Goal: Task Accomplishment & Management: Manage account settings

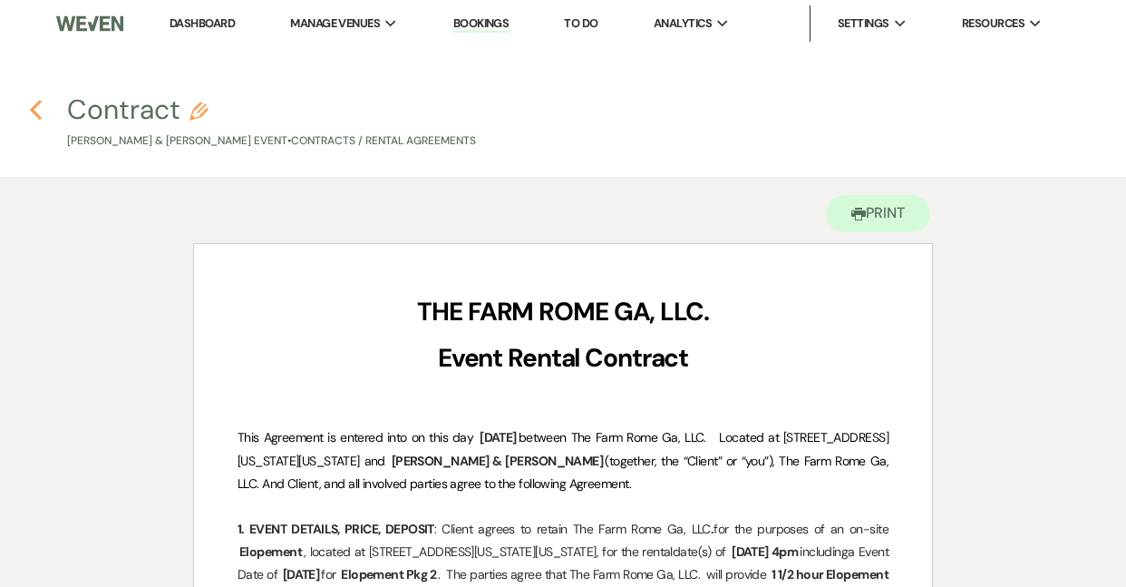
click at [31, 108] on icon "Previous" at bounding box center [36, 110] width 14 height 22
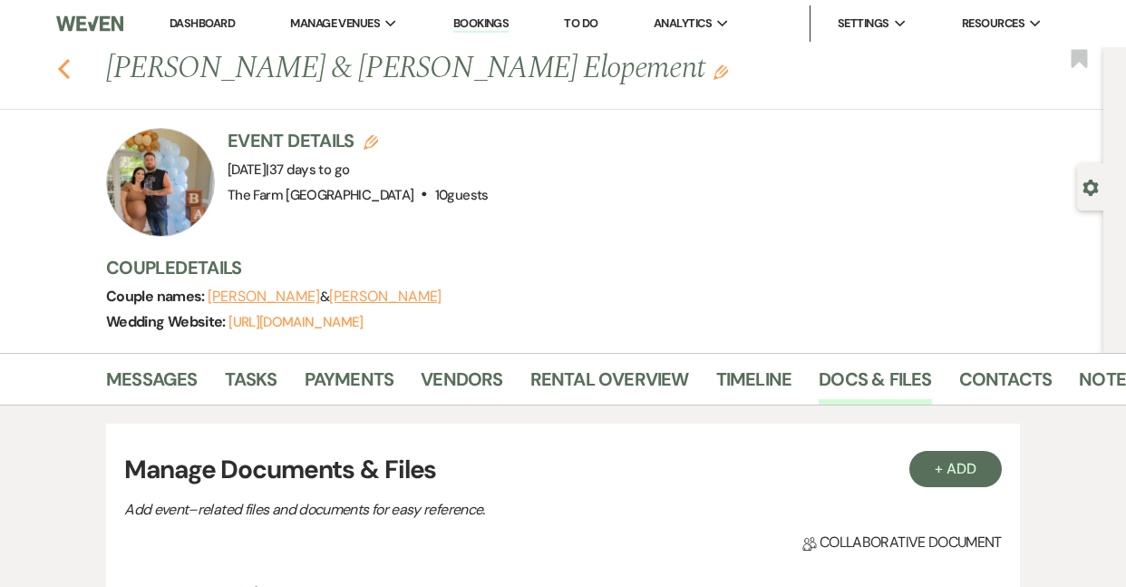
click at [61, 68] on use "button" at bounding box center [64, 69] width 12 height 20
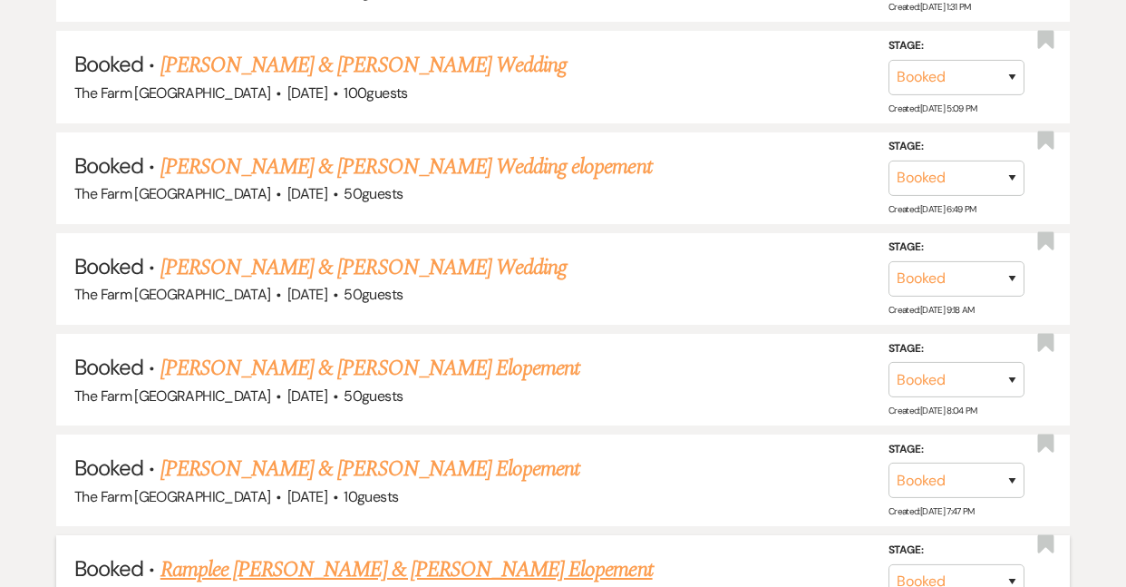
scroll to position [1286, 0]
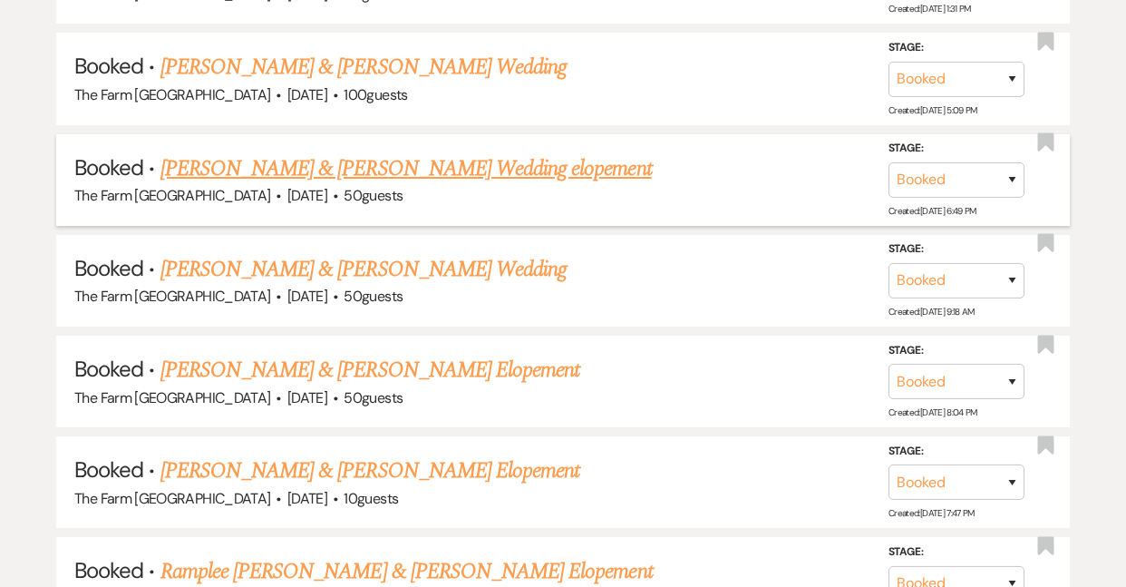
click at [358, 156] on link "[PERSON_NAME] & [PERSON_NAME] Wedding elopement" at bounding box center [405, 168] width 491 height 33
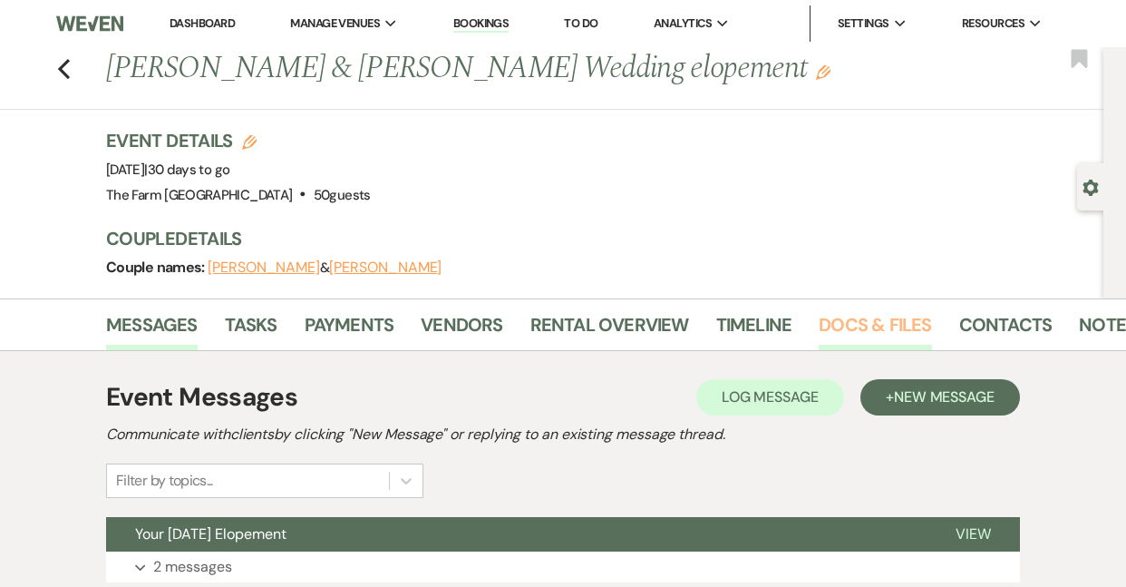
click at [856, 333] on link "Docs & Files" at bounding box center [875, 330] width 112 height 40
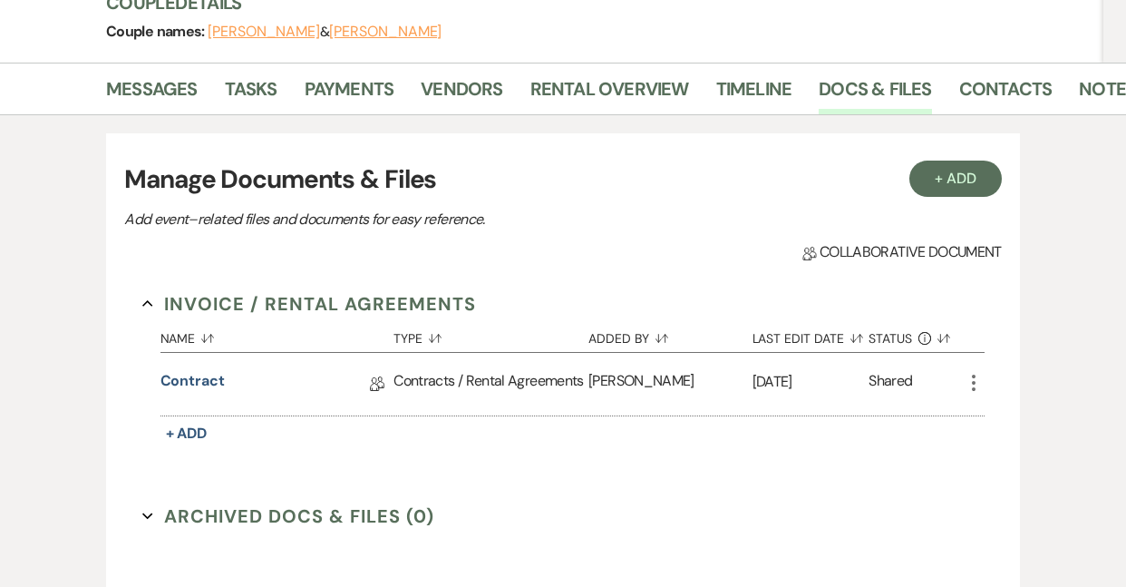
scroll to position [241, 0]
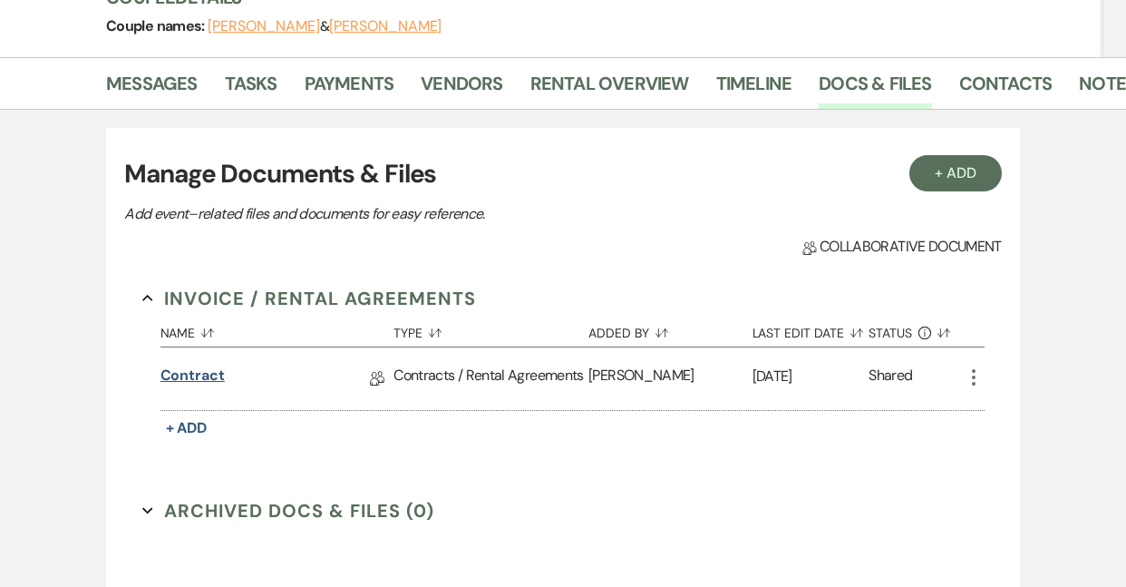
click at [199, 373] on link "Contract" at bounding box center [192, 378] width 64 height 28
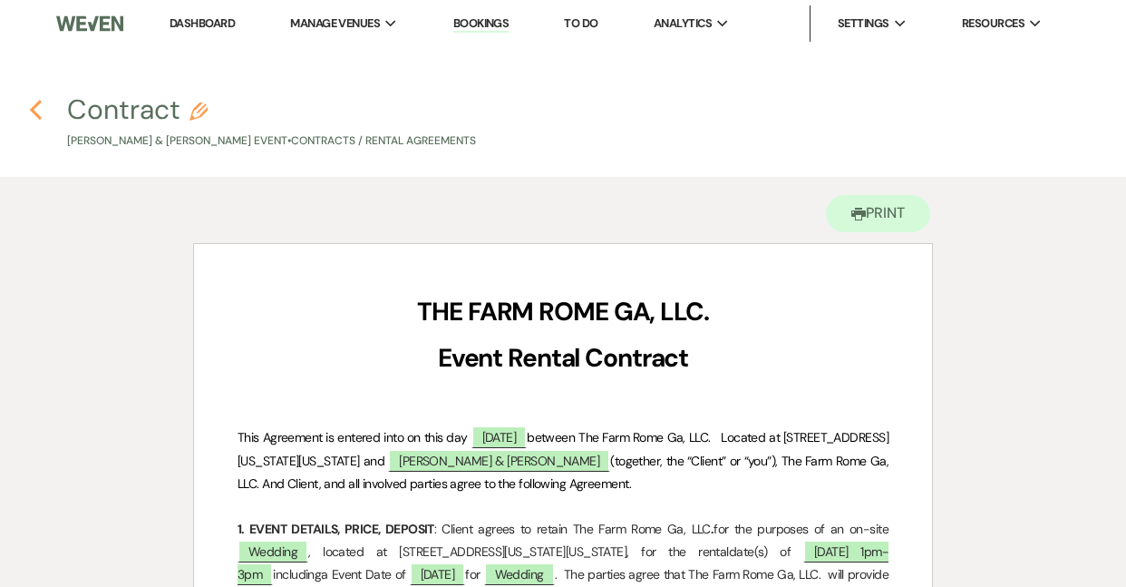
click at [37, 110] on icon "Previous" at bounding box center [36, 110] width 14 height 22
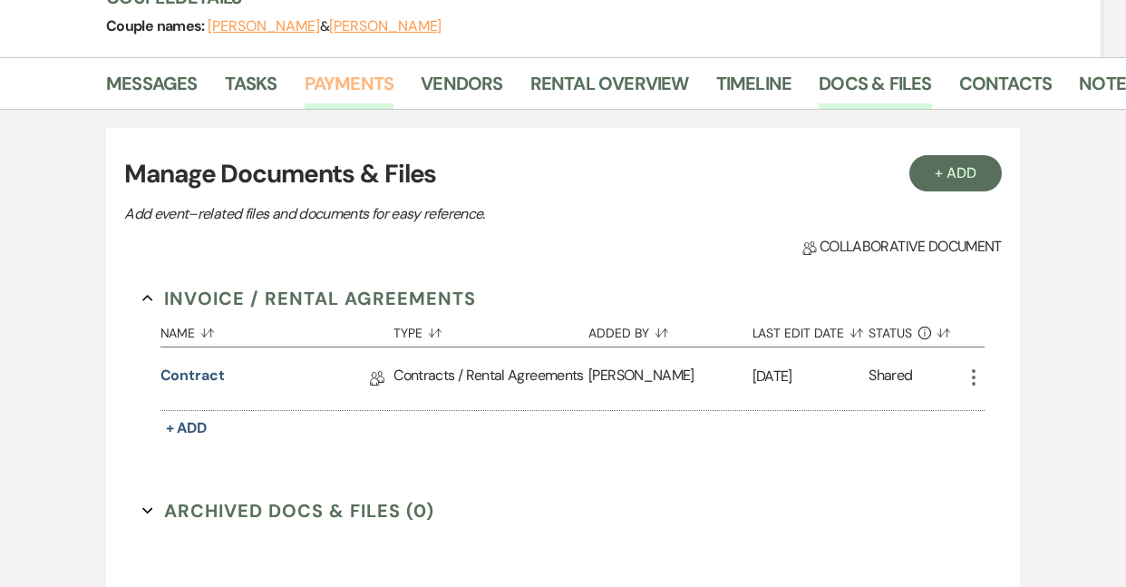
click at [355, 83] on link "Payments" at bounding box center [350, 89] width 90 height 40
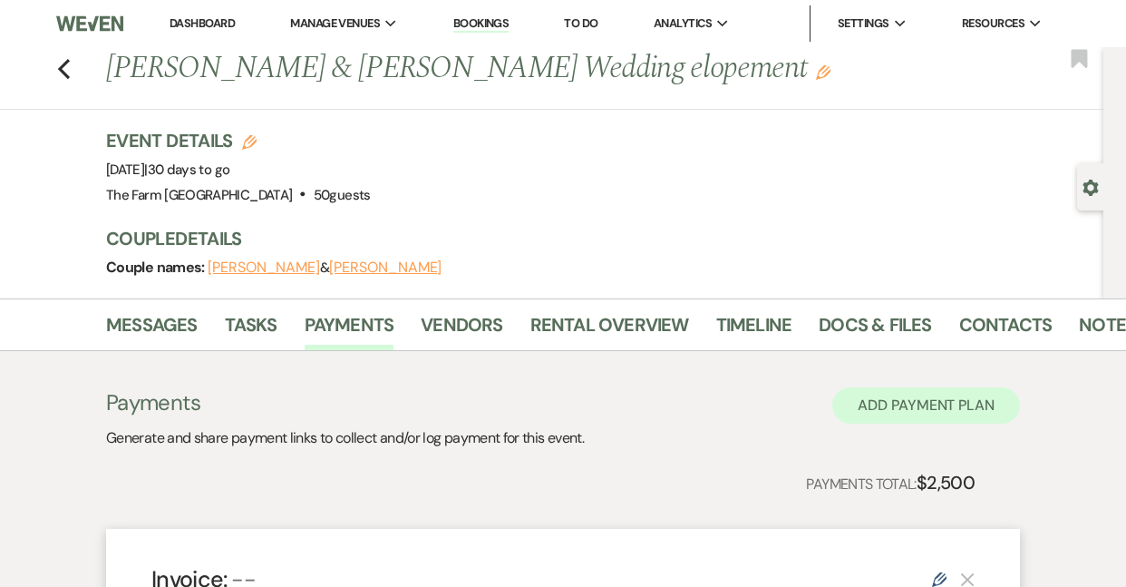
click at [909, 409] on button "Add Payment Plan" at bounding box center [926, 405] width 188 height 36
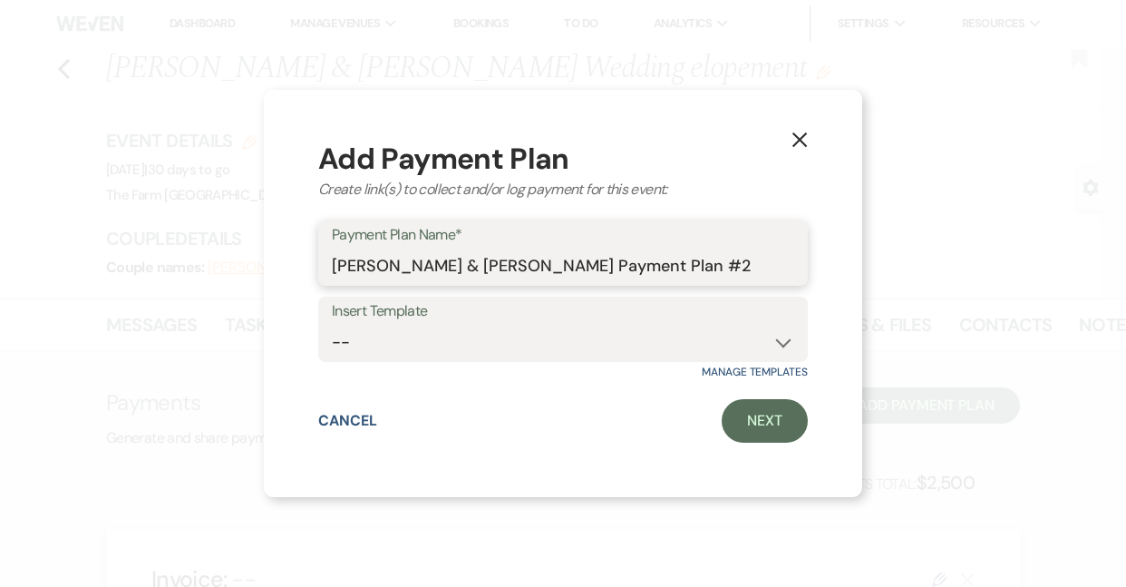
click at [753, 273] on input "[PERSON_NAME] & [PERSON_NAME] Payment Plan #2" at bounding box center [563, 265] width 462 height 35
click at [677, 264] on input "[PERSON_NAME] & [PERSON_NAME] Payment Plan #2 Extra Bouquet" at bounding box center [563, 265] width 462 height 35
type input "[PERSON_NAME] & [PERSON_NAME] Payment Plan #2 2Extra Bouquet"
click at [804, 267] on div "Payment Plan Name* [PERSON_NAME] & [PERSON_NAME] Payment Plan #2 2Extra Bouquet" at bounding box center [563, 252] width 490 height 65
drag, startPoint x: 723, startPoint y: 268, endPoint x: 831, endPoint y: 275, distance: 109.0
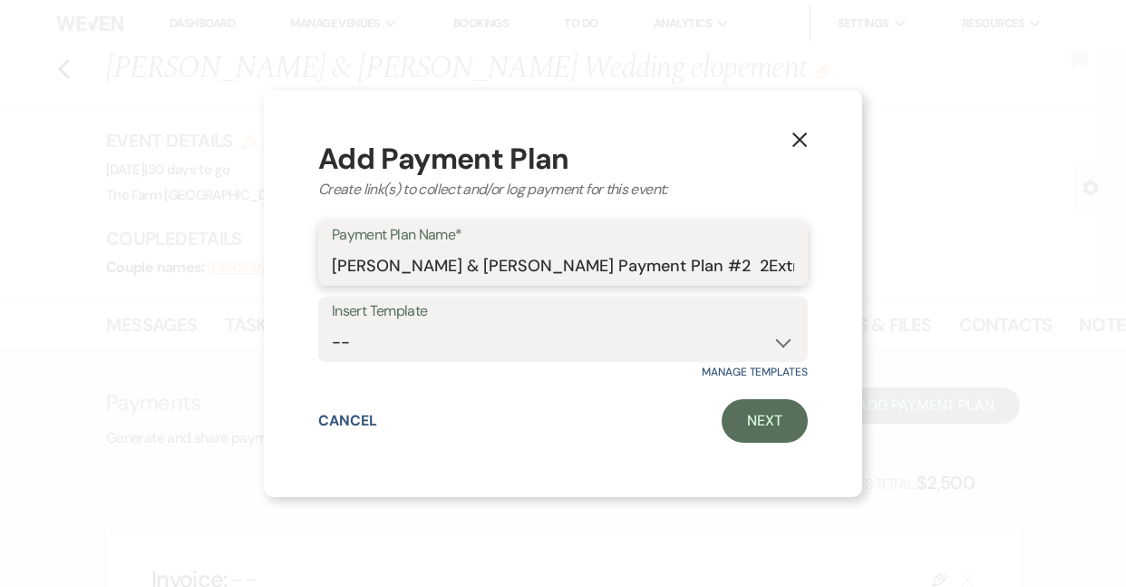
click at [831, 275] on div "X Add Payment Plan Create link(s) to collect and/or log payment for this event:…" at bounding box center [563, 293] width 598 height 407
click at [801, 265] on div "Payment Plan Name* [PERSON_NAME] & [PERSON_NAME] Payment Plan #2 2Extra Bouquet" at bounding box center [563, 252] width 490 height 65
click at [798, 264] on div "Payment Plan Name* [PERSON_NAME] & [PERSON_NAME] Payment Plan #2 2Extra Bouquet" at bounding box center [563, 252] width 490 height 65
click at [792, 264] on input "[PERSON_NAME] & [PERSON_NAME] Payment Plan #2 2Extra Bouquet" at bounding box center [563, 265] width 462 height 35
drag, startPoint x: 788, startPoint y: 267, endPoint x: 821, endPoint y: 266, distance: 32.7
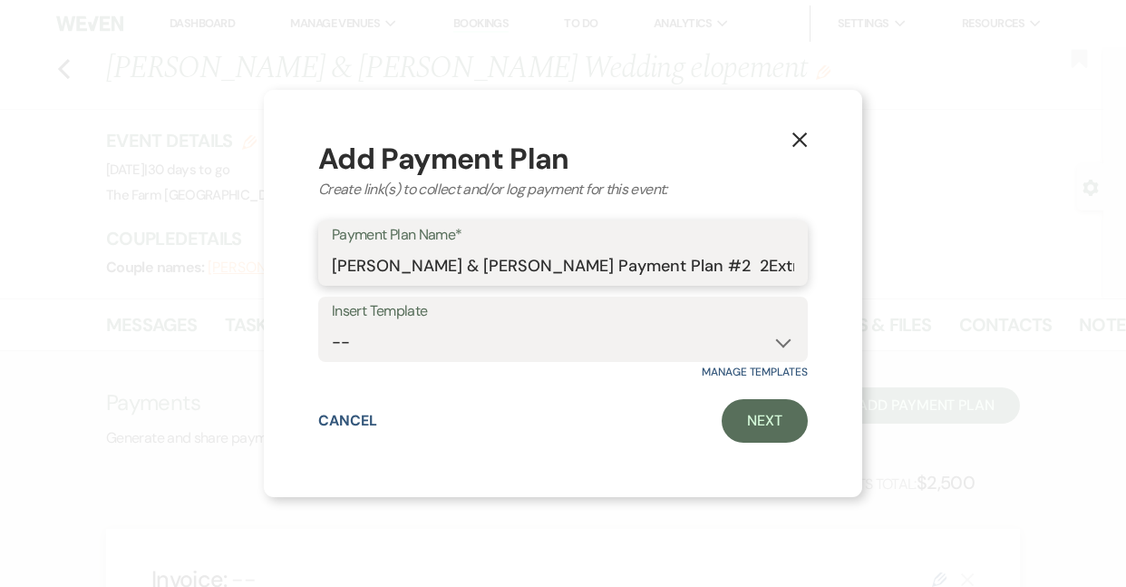
click at [821, 266] on div "X Add Payment Plan Create link(s) to collect and/or log payment for this event:…" at bounding box center [563, 293] width 598 height 407
click at [799, 260] on div "Payment Plan Name* [PERSON_NAME] & [PERSON_NAME] Payment Plan #2 2Extra Bouquet" at bounding box center [563, 252] width 490 height 65
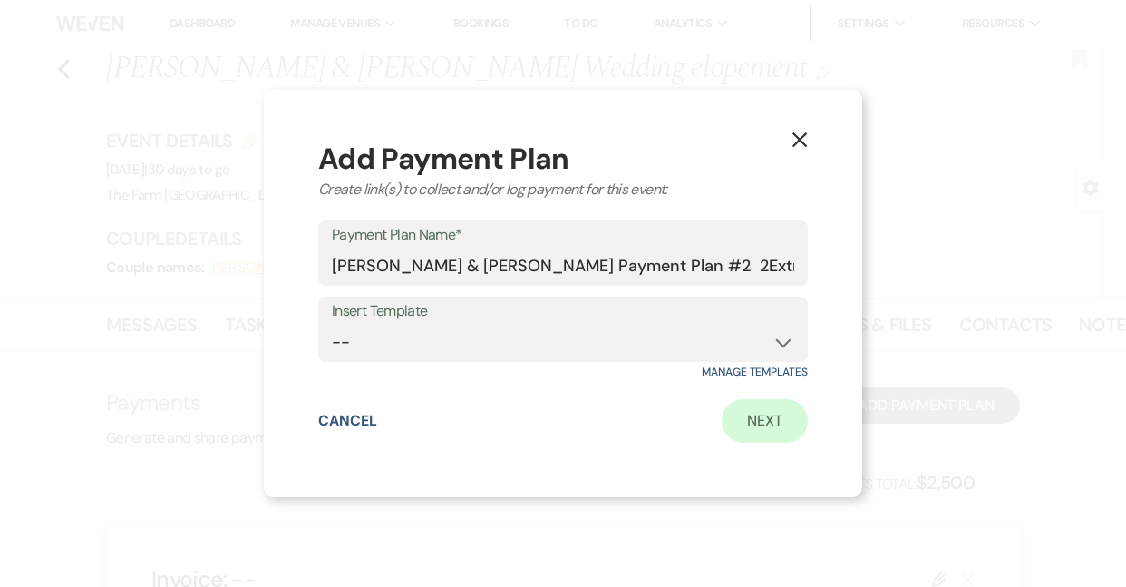
click at [762, 423] on link "Next" at bounding box center [765, 421] width 86 height 44
select select "2"
select select "percentage"
select select "true"
select select "client"
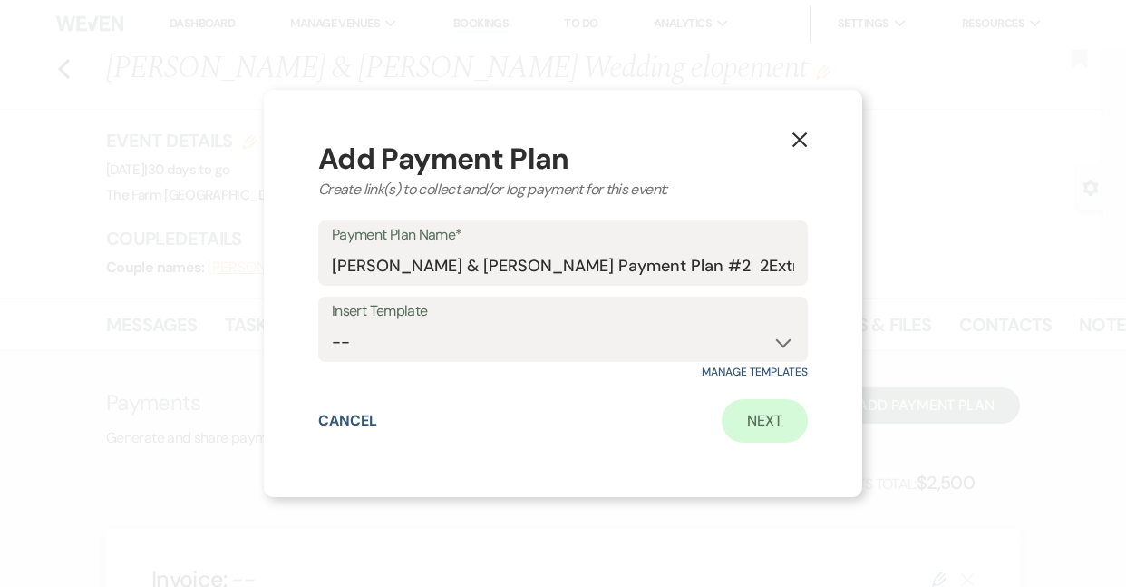
select select "weeks"
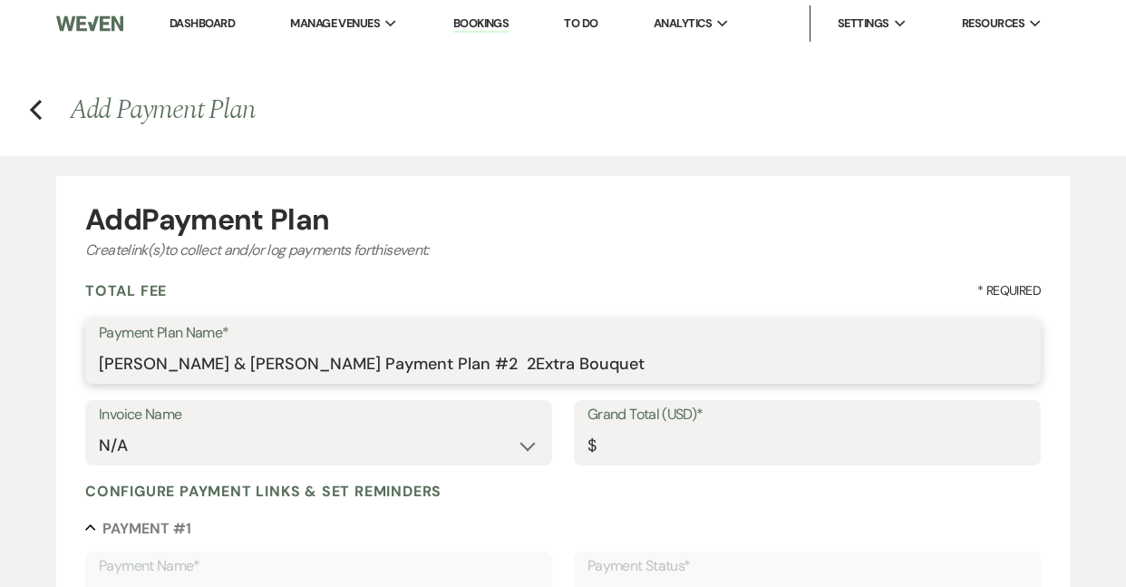
click at [620, 362] on input "[PERSON_NAME] & [PERSON_NAME] Payment Plan #2 2Extra Bouquet" at bounding box center [563, 363] width 928 height 35
type input "[PERSON_NAME] & [PERSON_NAME] Payment Plan #2 2Extra Bouquet and Bouit"
click at [636, 442] on input "Grand Total (USD)*" at bounding box center [808, 445] width 440 height 35
type input "7"
type input "7.00"
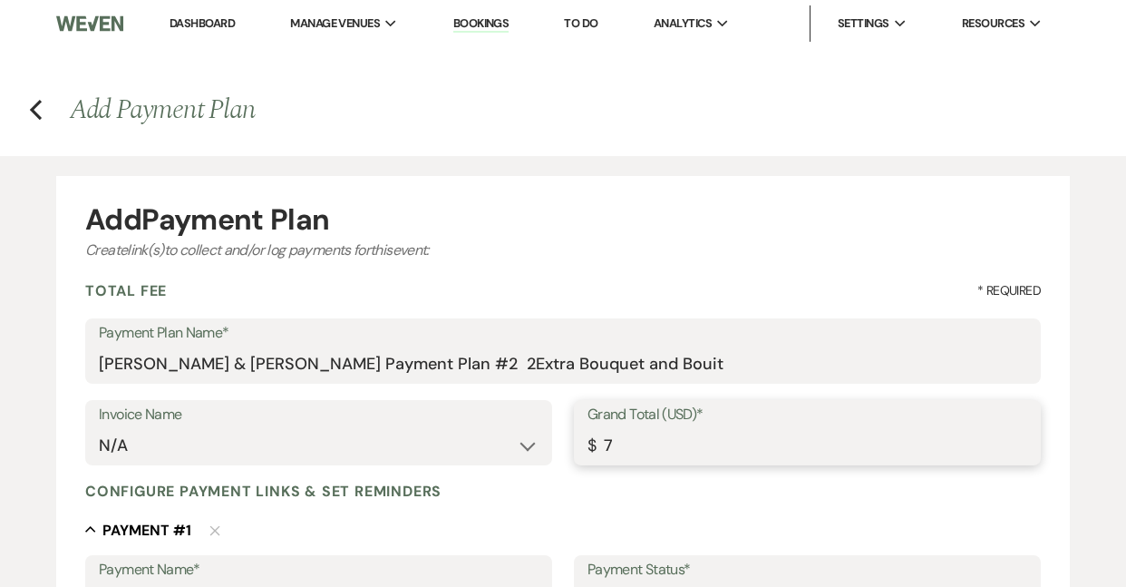
type input "70"
type input "70.00"
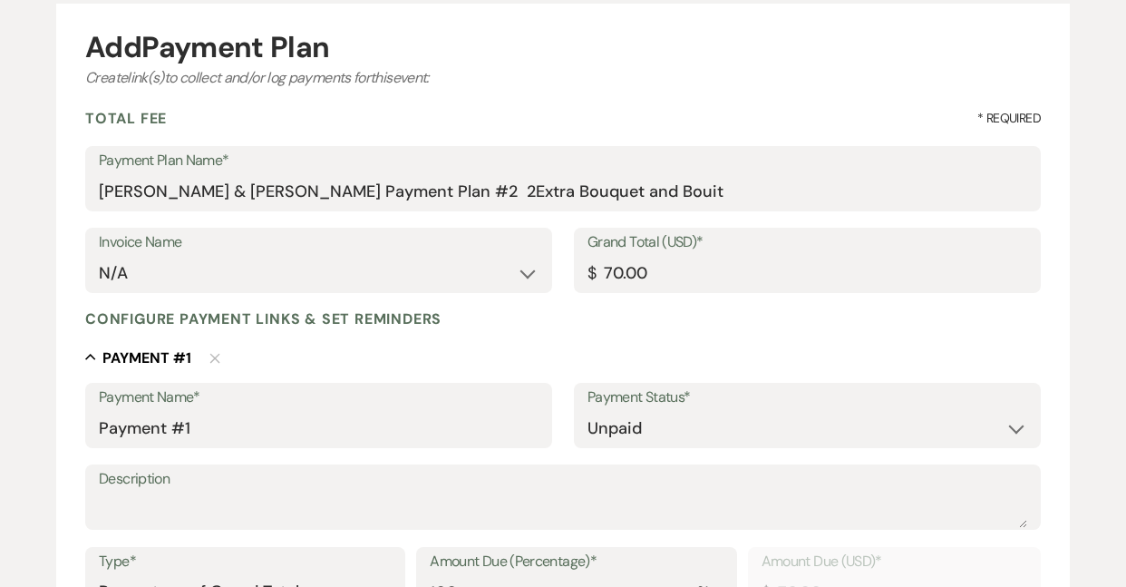
scroll to position [180, 0]
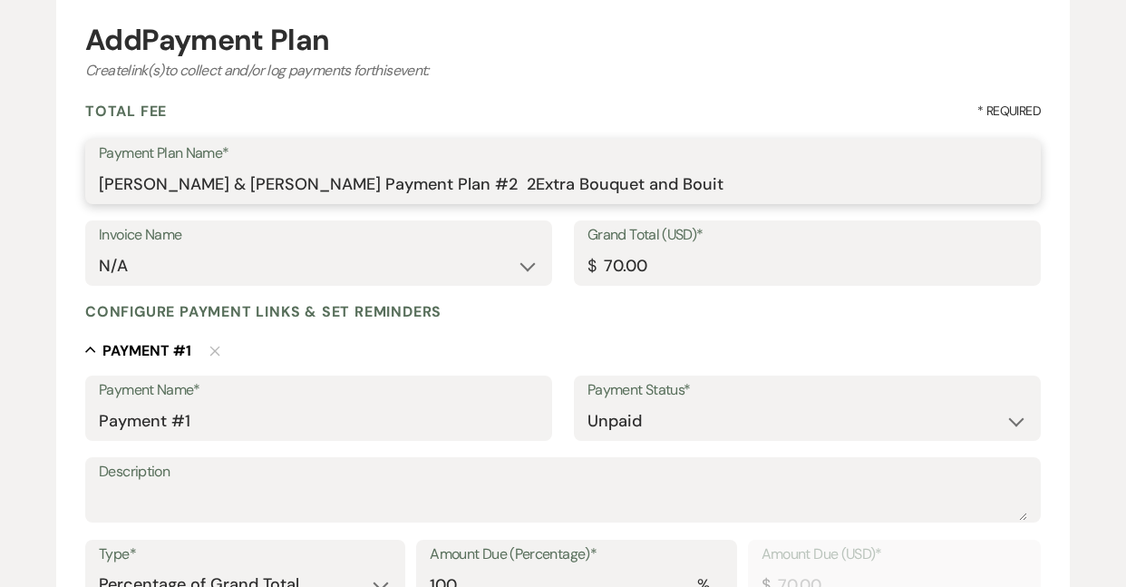
drag, startPoint x: 491, startPoint y: 183, endPoint x: 707, endPoint y: 187, distance: 215.8
click at [707, 187] on input "[PERSON_NAME] & [PERSON_NAME] Payment Plan #2 2Extra Bouquet and Bouit" at bounding box center [563, 184] width 928 height 35
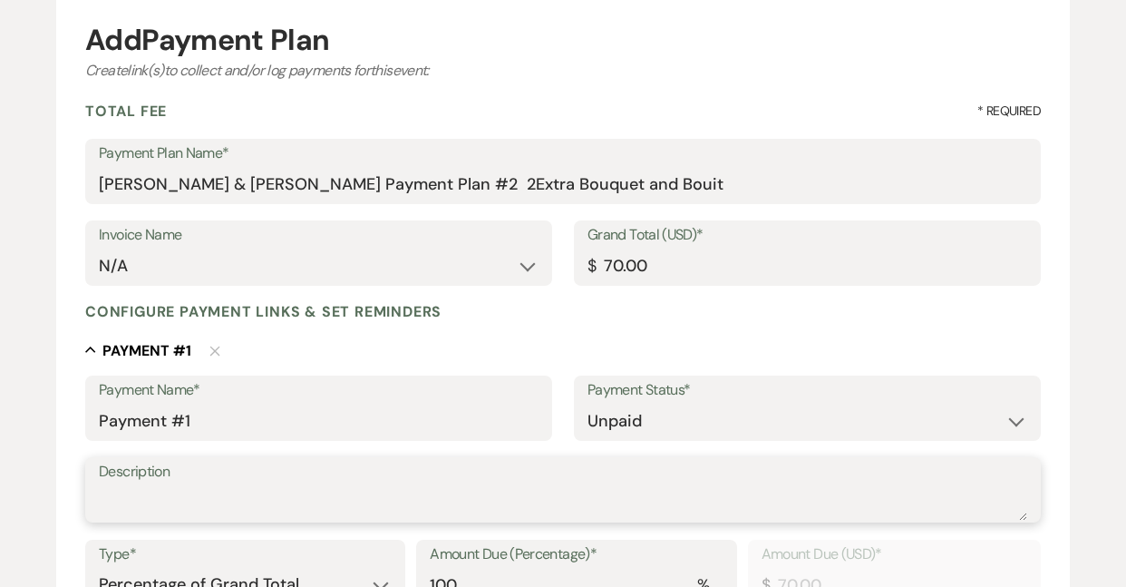
click at [151, 503] on textarea "Description" at bounding box center [563, 502] width 928 height 36
paste textarea "2Extra Bouquet and Bouit"
click at [109, 495] on textarea "2Extra Bouquet and Bouit" at bounding box center [563, 502] width 928 height 36
click at [337, 500] on textarea "2 Extra Bouquet and Bouit" at bounding box center [563, 502] width 928 height 36
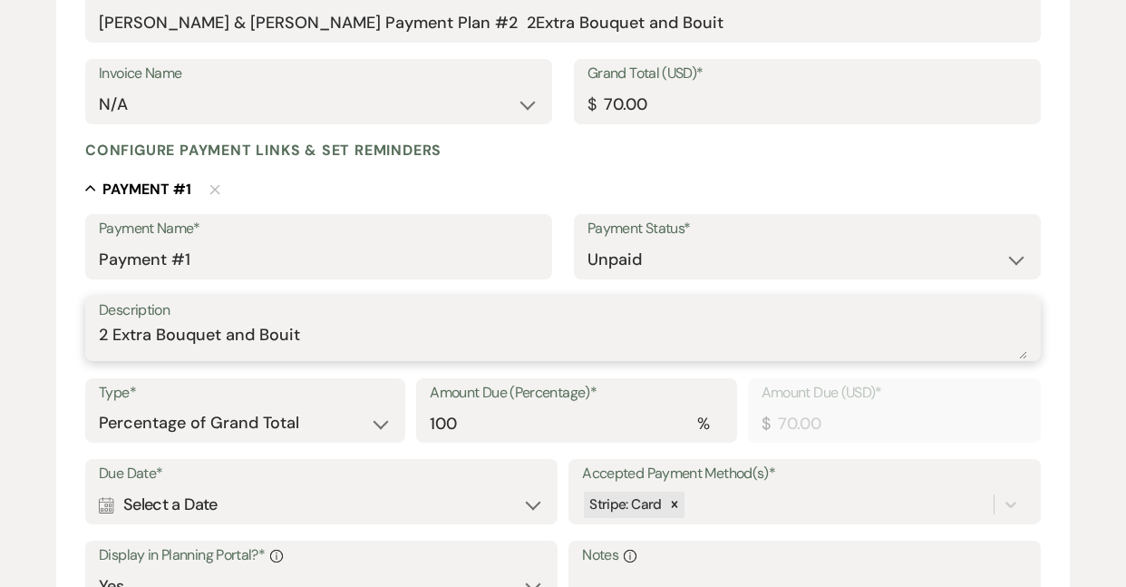
scroll to position [349, 0]
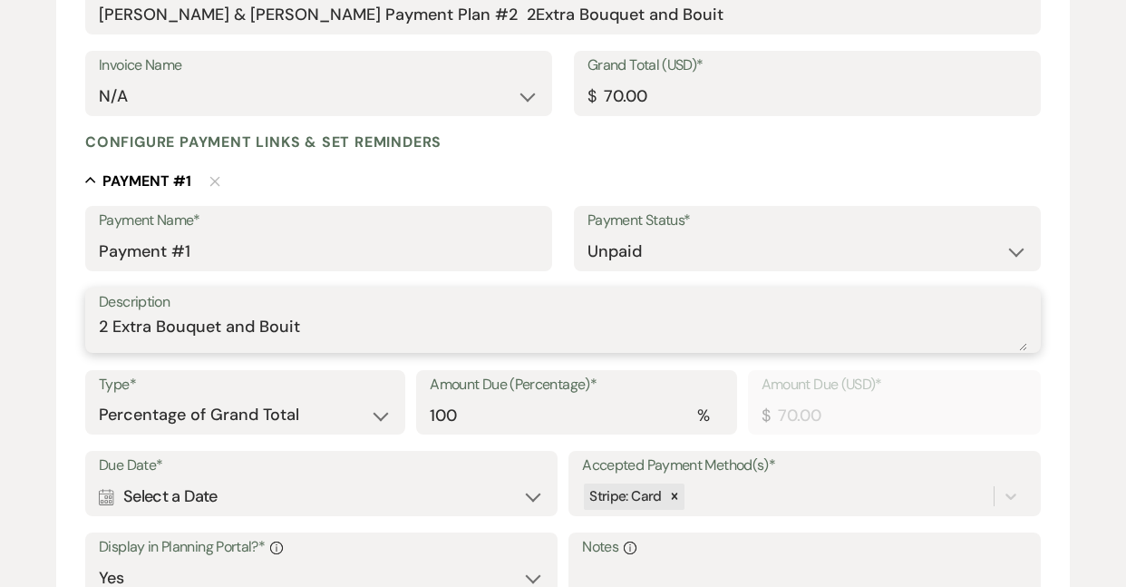
type textarea "2 Extra Bouquet and Bouit"
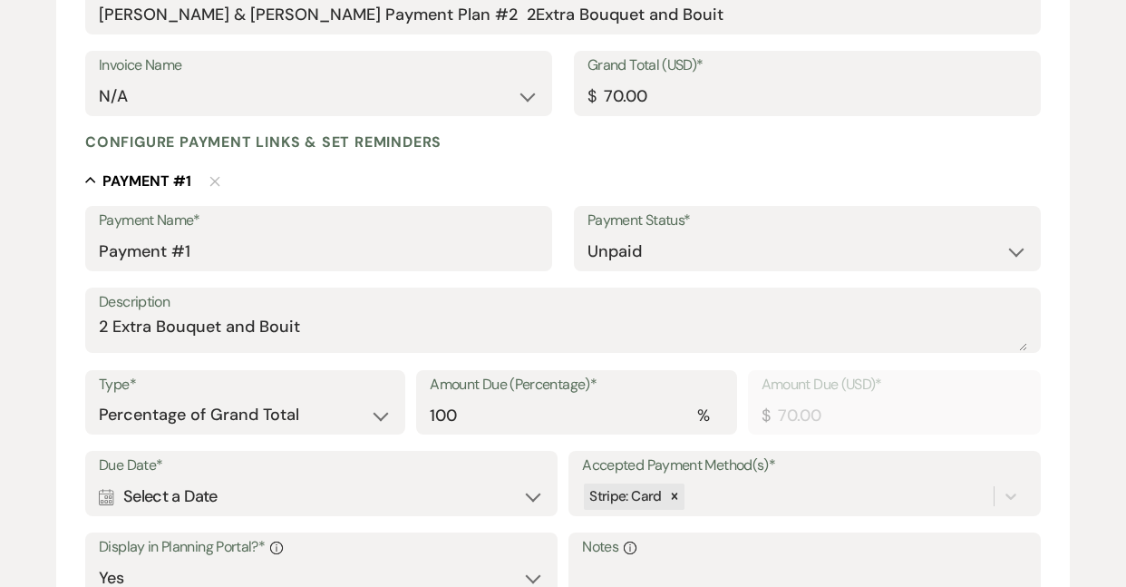
click at [520, 481] on div "Calendar Select a Date Expand" at bounding box center [321, 496] width 445 height 35
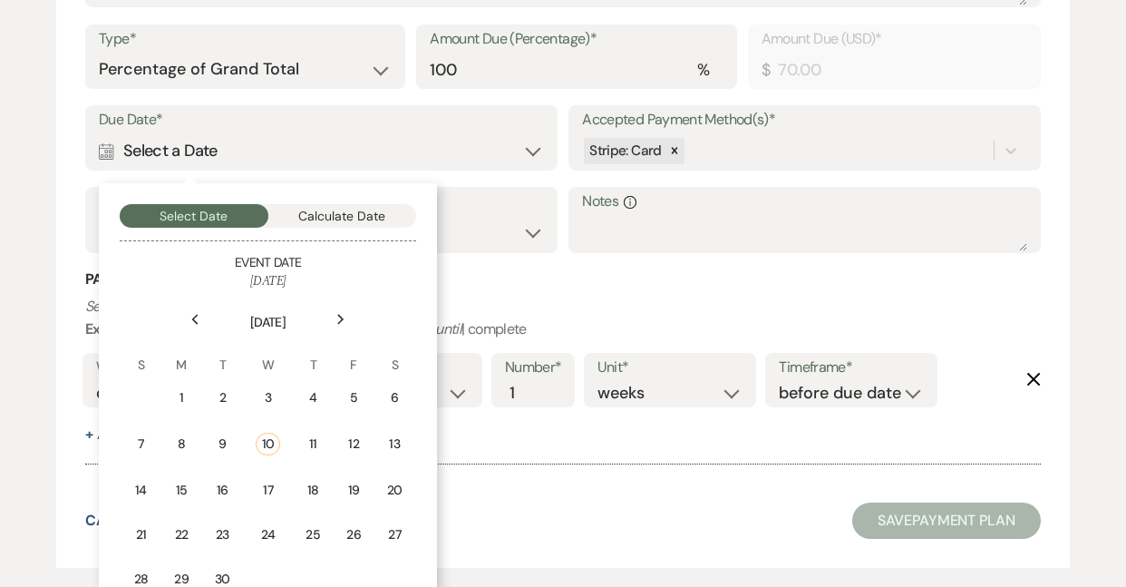
scroll to position [714, 0]
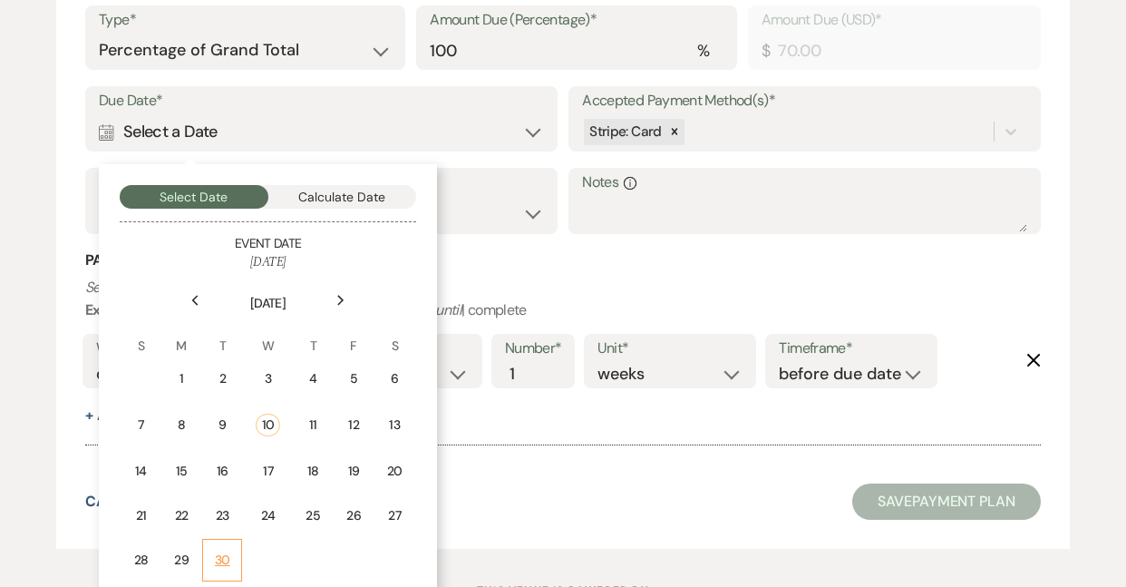
click at [228, 550] on div "30" at bounding box center [222, 559] width 16 height 19
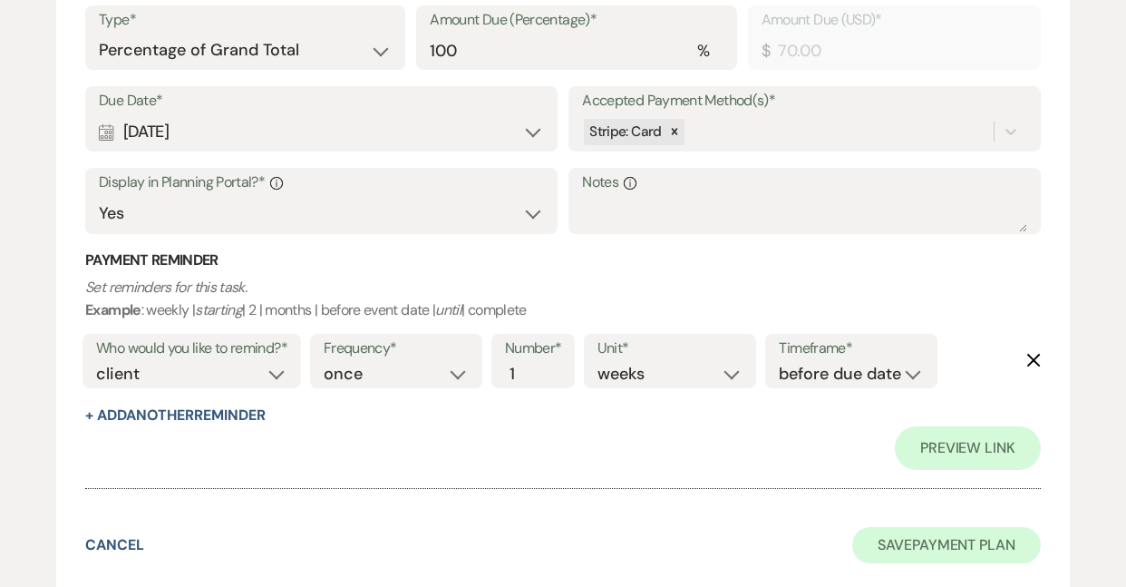
click at [935, 532] on button "Save Payment Plan" at bounding box center [946, 545] width 189 height 36
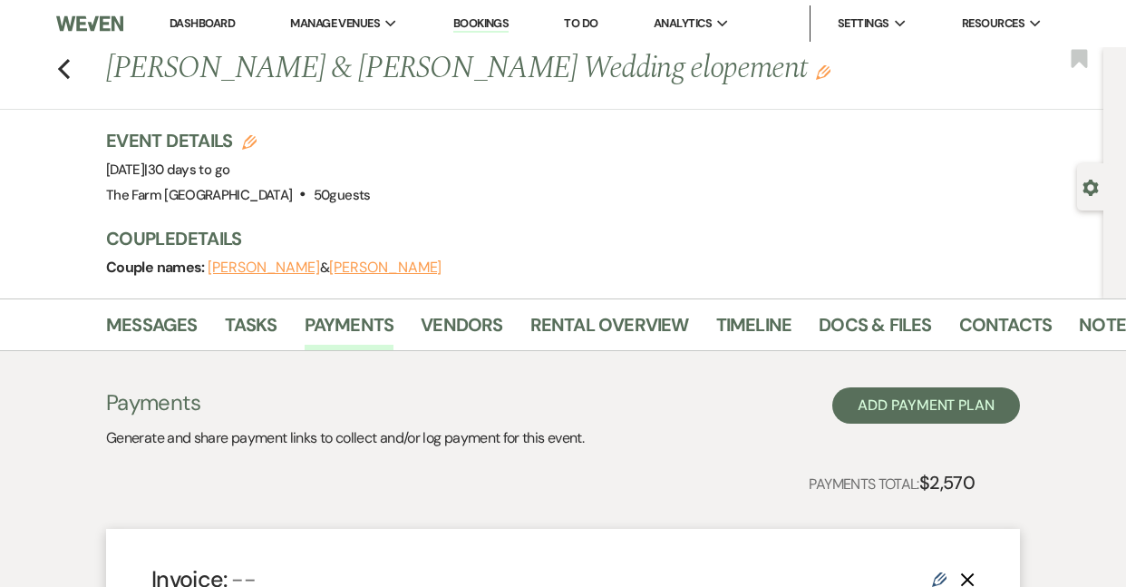
click at [816, 77] on use "button" at bounding box center [823, 72] width 15 height 15
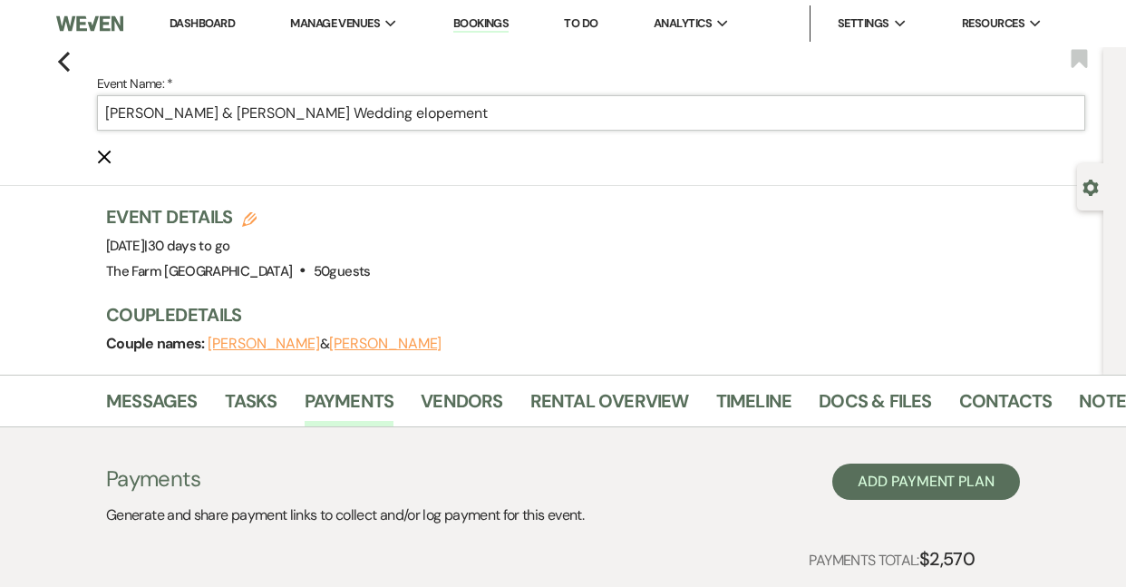
click at [400, 112] on input "[PERSON_NAME] & [PERSON_NAME] Wedding elopement" at bounding box center [591, 112] width 988 height 35
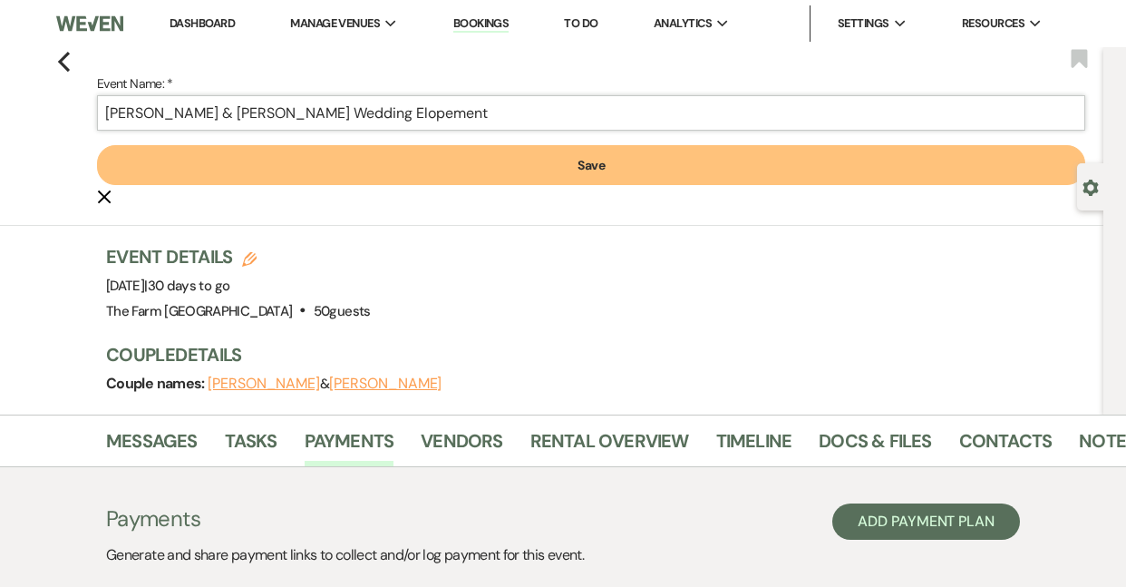
type input "[PERSON_NAME] & [PERSON_NAME] Wedding Elopement"
click at [598, 170] on button "Save" at bounding box center [591, 165] width 988 height 40
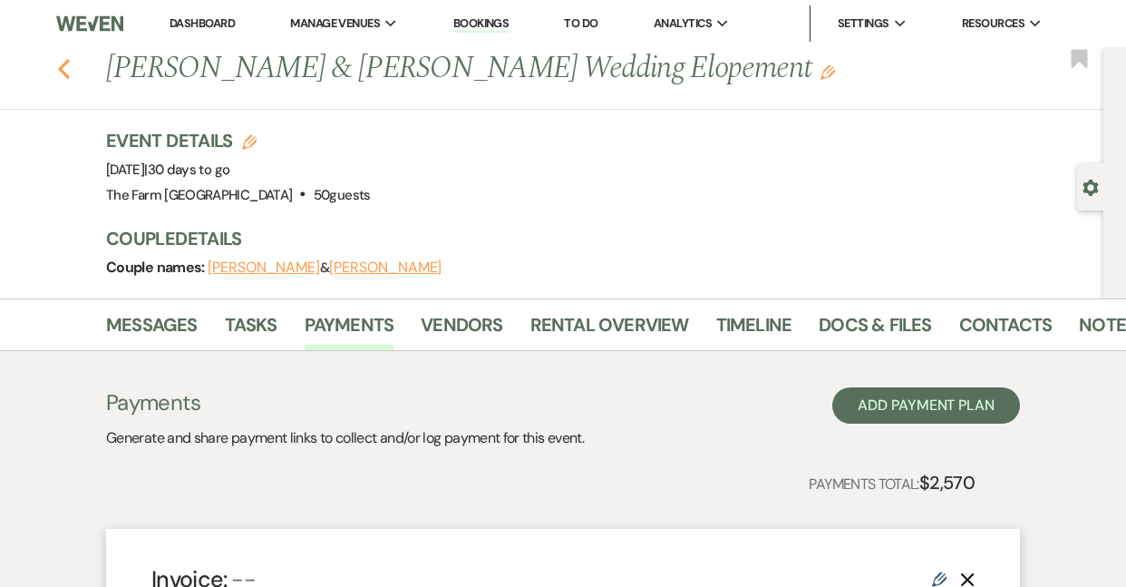
click at [63, 62] on icon "Previous" at bounding box center [64, 69] width 14 height 22
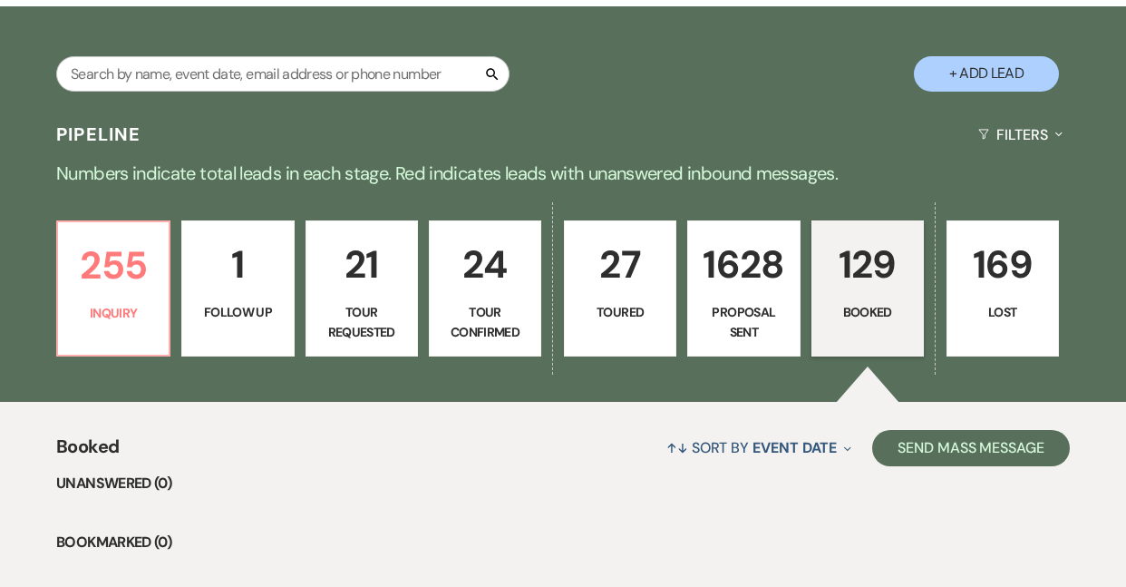
scroll to position [432, 0]
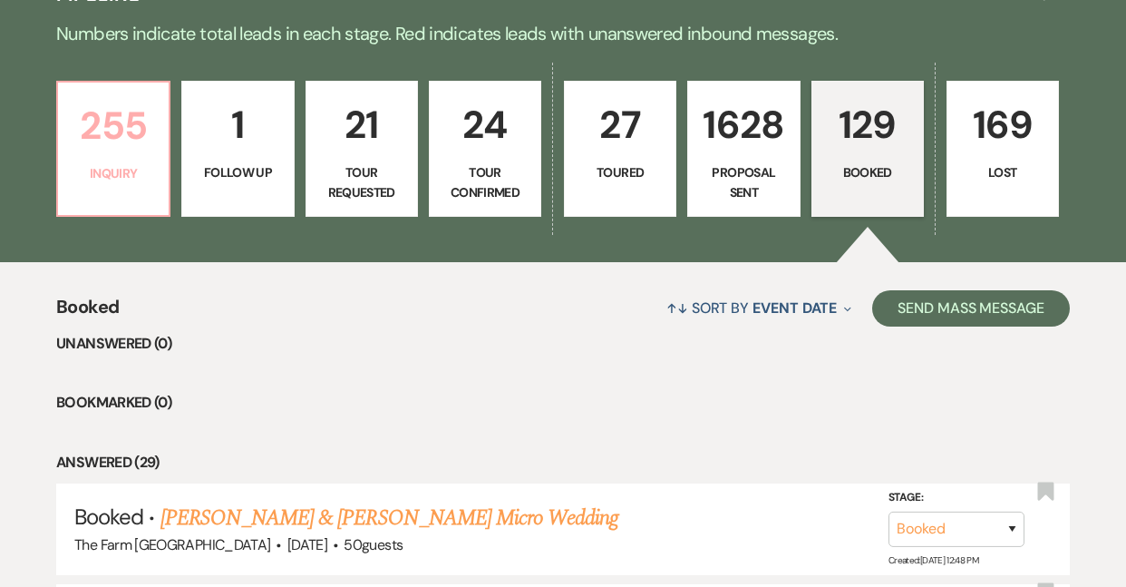
click at [124, 188] on link "255 Inquiry" at bounding box center [113, 149] width 114 height 136
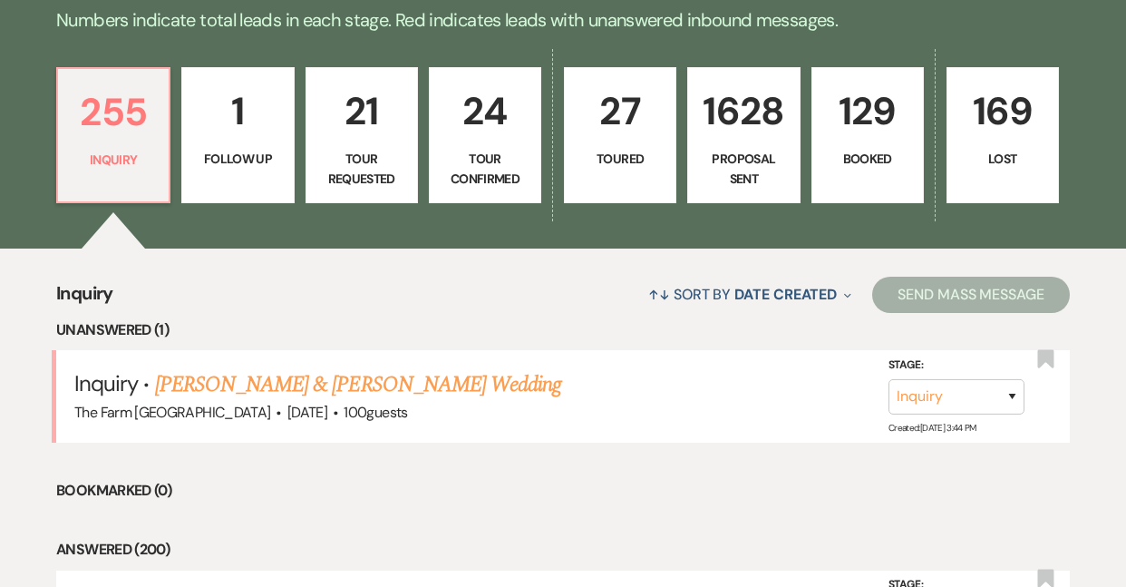
scroll to position [449, 0]
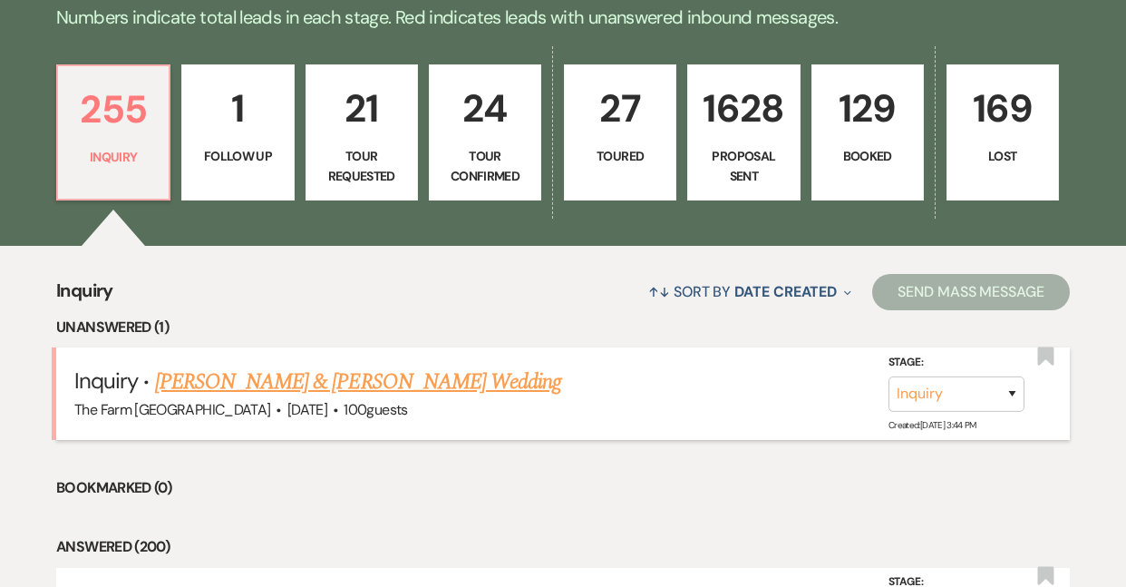
click at [391, 382] on link "[PERSON_NAME] & [PERSON_NAME] Wedding" at bounding box center [358, 381] width 406 height 33
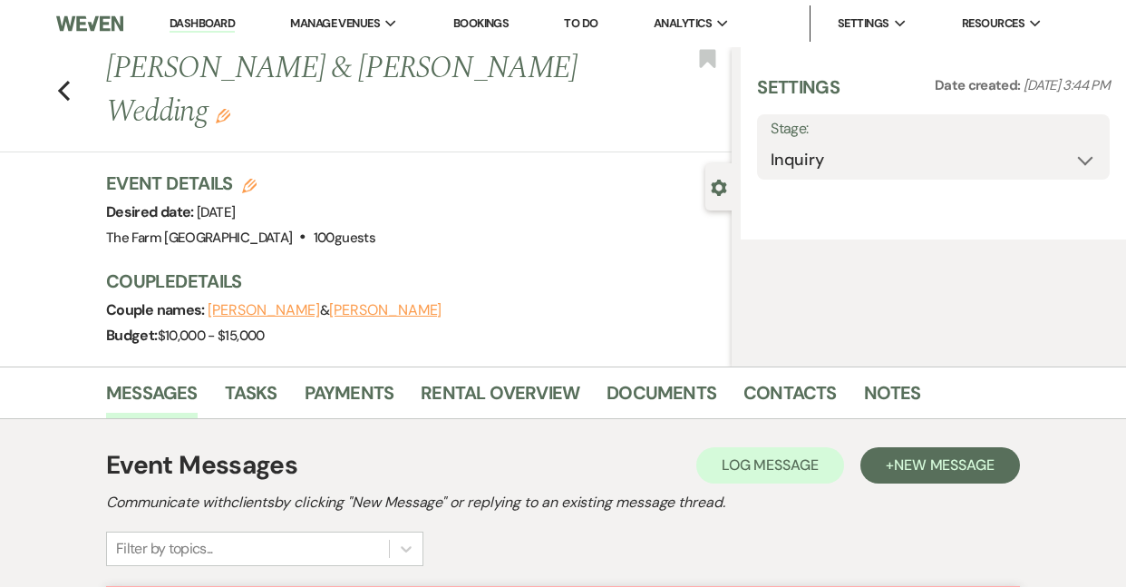
select select "5"
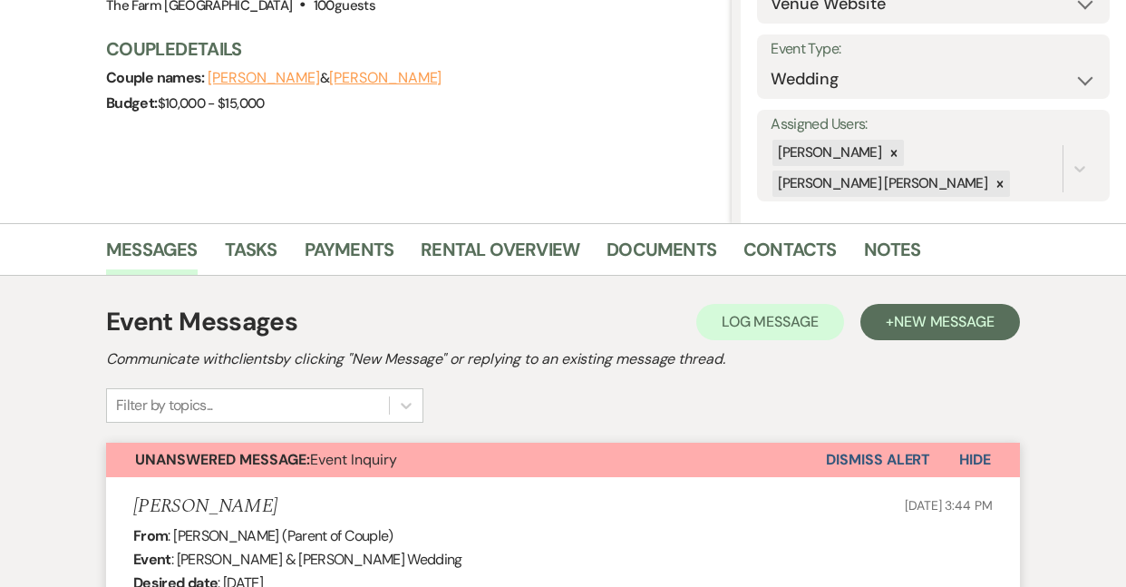
scroll to position [267, 0]
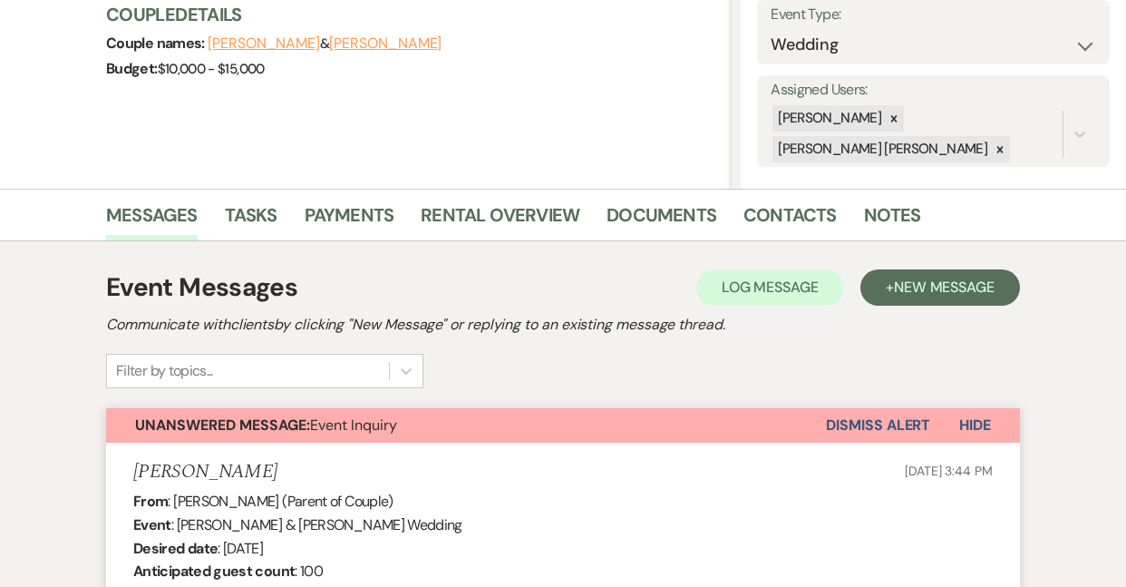
click at [859, 422] on button "Dismiss Alert" at bounding box center [878, 425] width 104 height 34
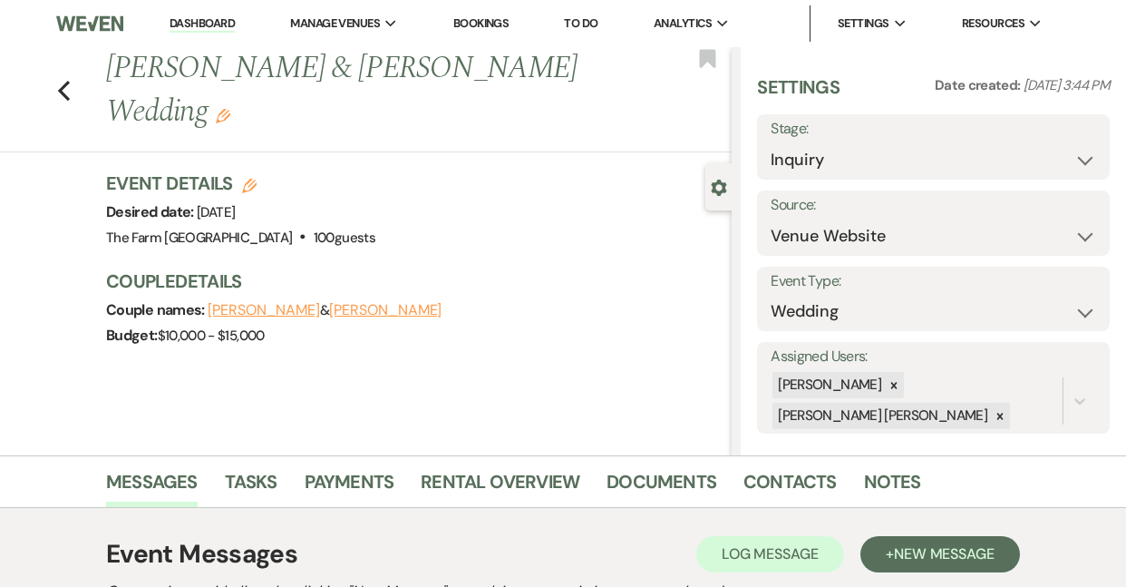
scroll to position [0, 0]
click at [63, 81] on use "button" at bounding box center [64, 91] width 12 height 20
